Goal: Contribute content

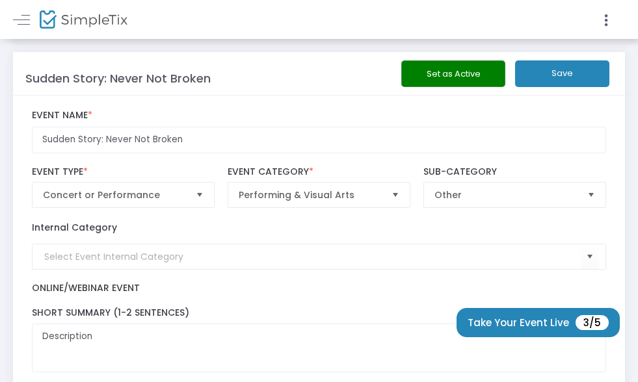
click at [592, 194] on span "Select" at bounding box center [591, 194] width 21 height 21
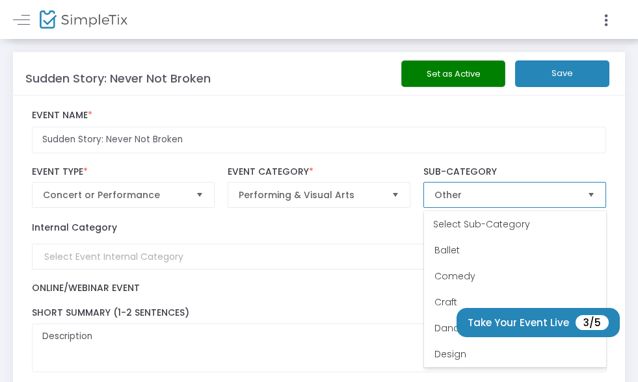
scroll to position [208, 0]
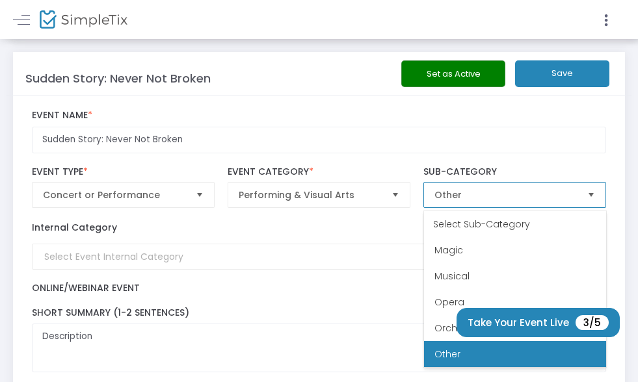
click at [568, 357] on li "Other" at bounding box center [515, 354] width 182 height 26
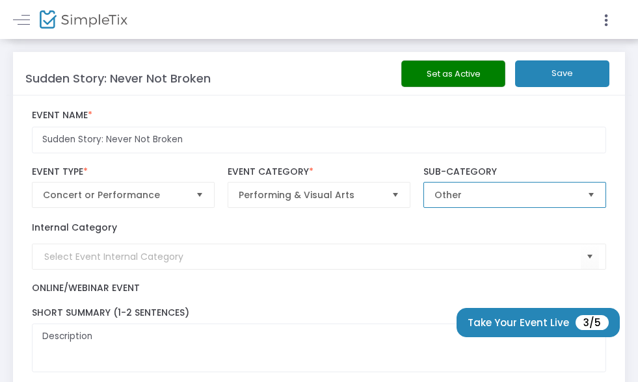
click at [469, 196] on span "Other" at bounding box center [505, 195] width 143 height 13
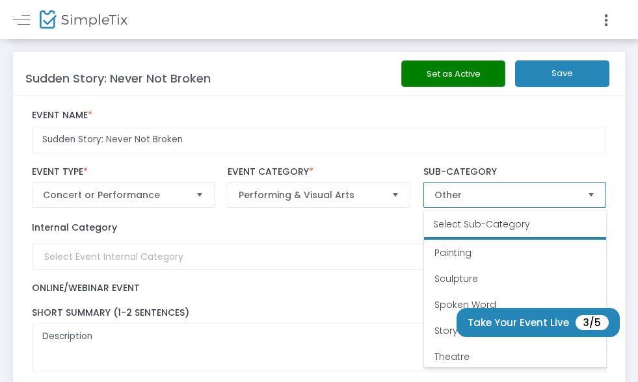
scroll to position [338, 0]
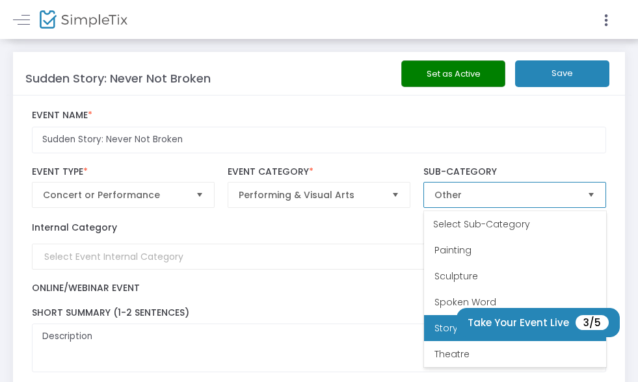
click at [445, 327] on span "Story Telling" at bounding box center [461, 328] width 55 height 13
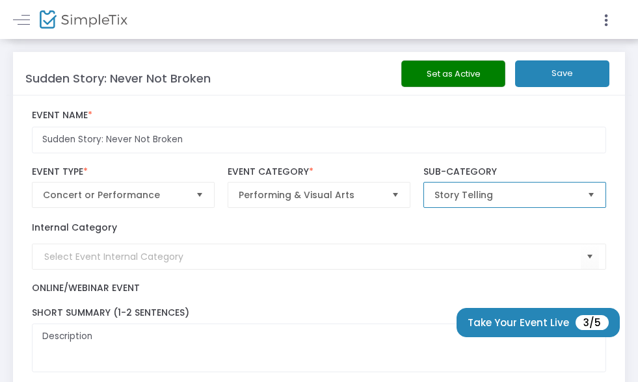
click at [393, 196] on span "Select" at bounding box center [395, 194] width 21 height 21
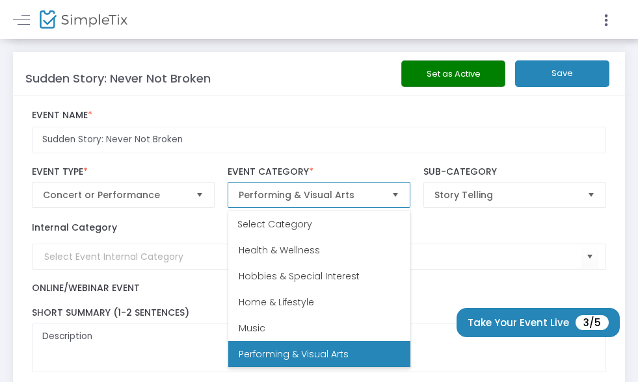
scroll to position [291, 0]
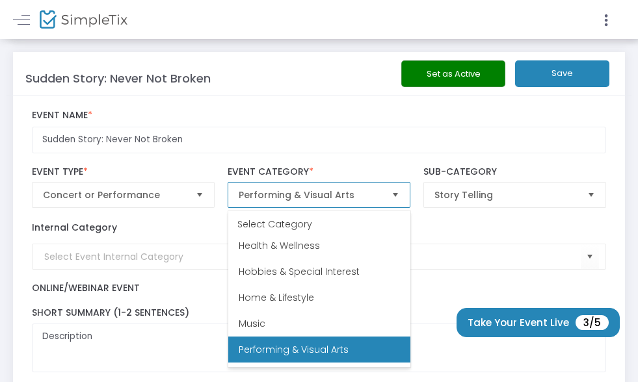
click at [200, 198] on span "Select" at bounding box center [199, 194] width 21 height 21
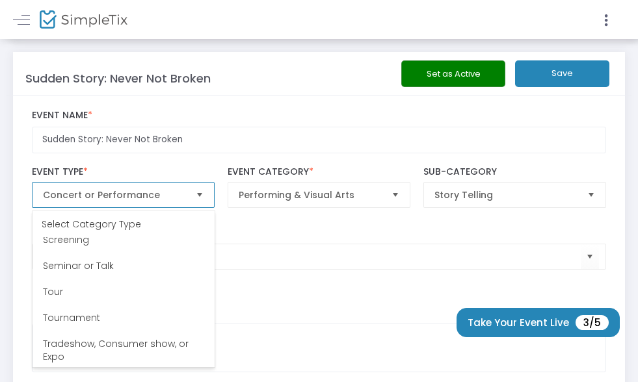
scroll to position [403, 0]
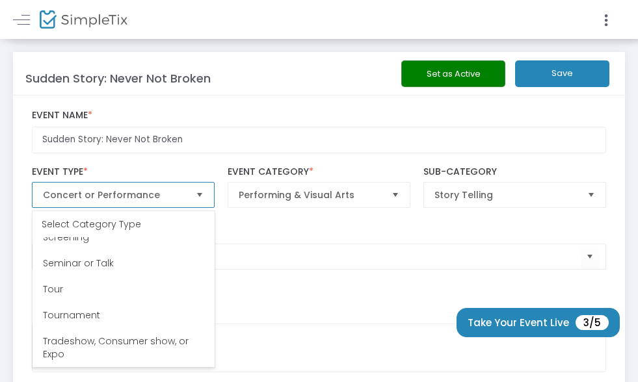
click at [396, 196] on span "Select" at bounding box center [395, 194] width 21 height 21
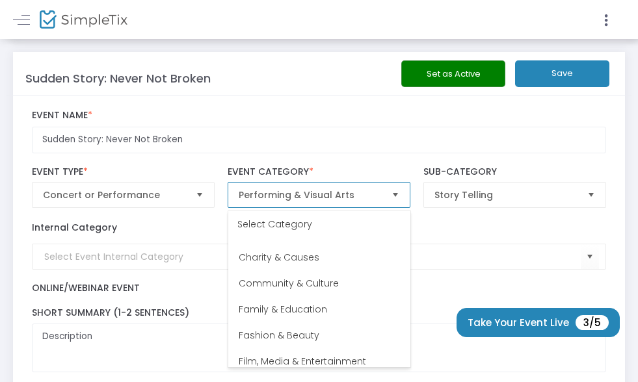
scroll to position [68, 0]
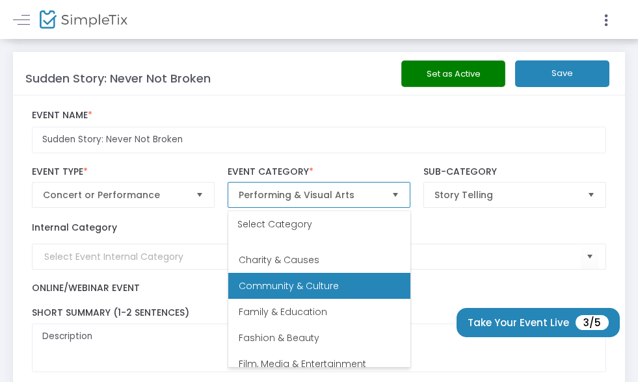
click at [309, 292] on span "Community & Culture" at bounding box center [289, 286] width 100 height 13
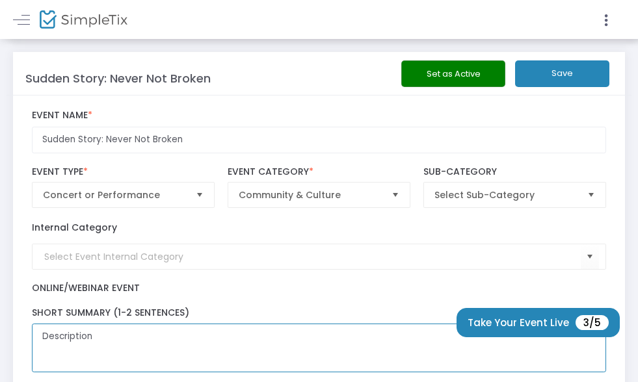
click at [81, 344] on textarea "Description" at bounding box center [319, 348] width 575 height 49
type textarea "DescriptiNon"
drag, startPoint x: 103, startPoint y: 339, endPoint x: 18, endPoint y: 339, distance: 85.8
click at [32, 339] on textarea "DescriptiNon" at bounding box center [319, 348] width 575 height 49
type textarea "\"
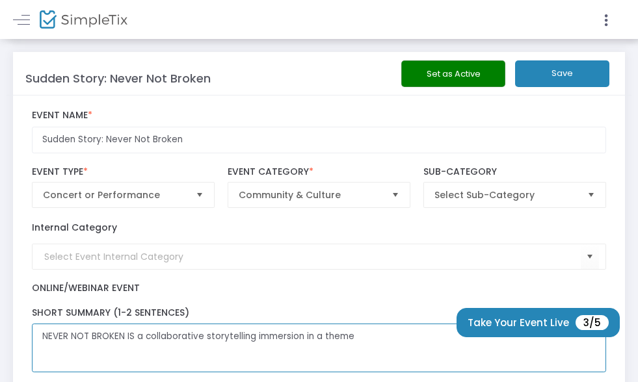
drag, startPoint x: 126, startPoint y: 341, endPoint x: 19, endPoint y: 346, distance: 107.4
click at [32, 346] on textarea "NEVER NOT BROKEN IS a collaborative storytelling immersion in a theme" at bounding box center [319, 348] width 575 height 49
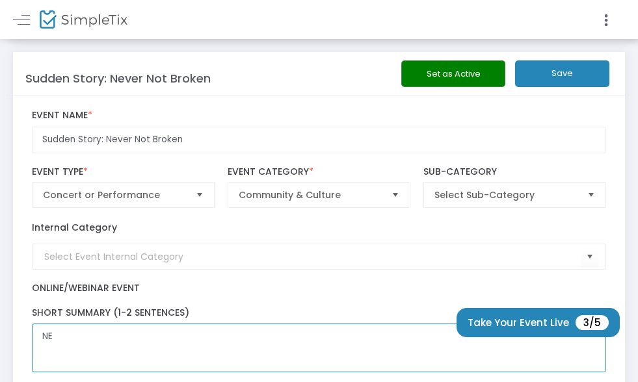
type textarea "N"
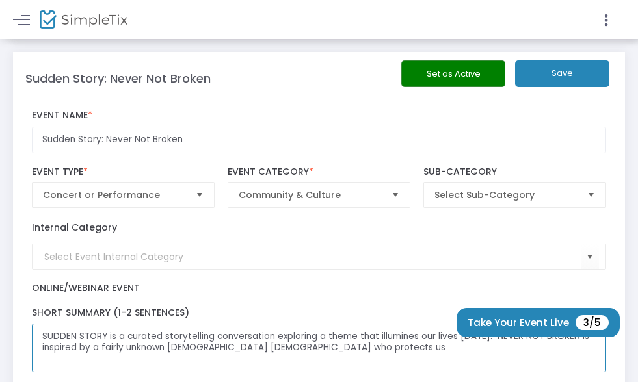
type textarea "SUDDEN STORY is a curated storytelling conversation exploring a theme that illu…"
